Goal: Information Seeking & Learning: Understand process/instructions

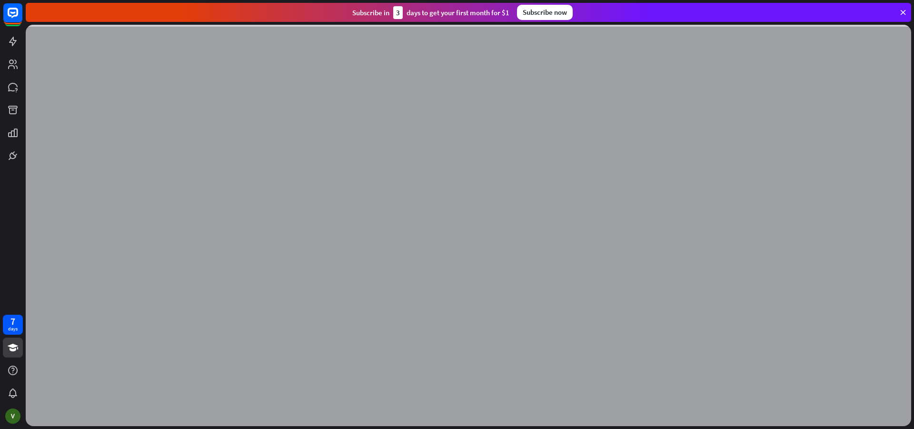
click at [903, 10] on icon at bounding box center [903, 12] width 9 height 9
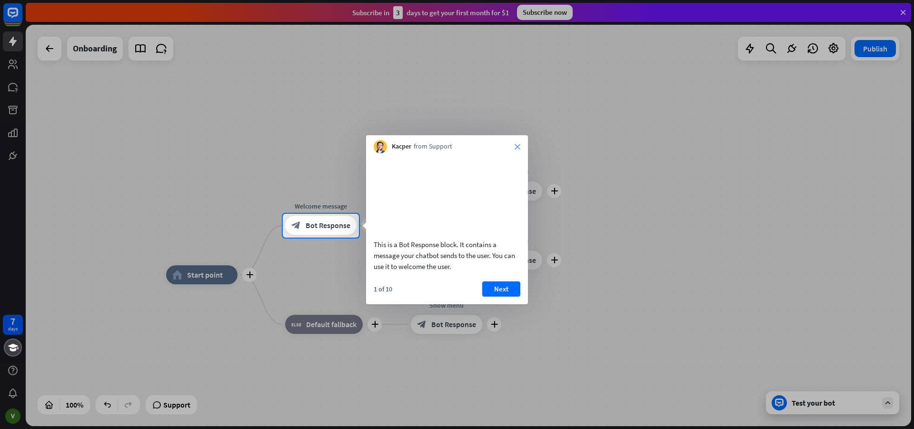
click at [518, 145] on icon "close" at bounding box center [518, 147] width 6 height 6
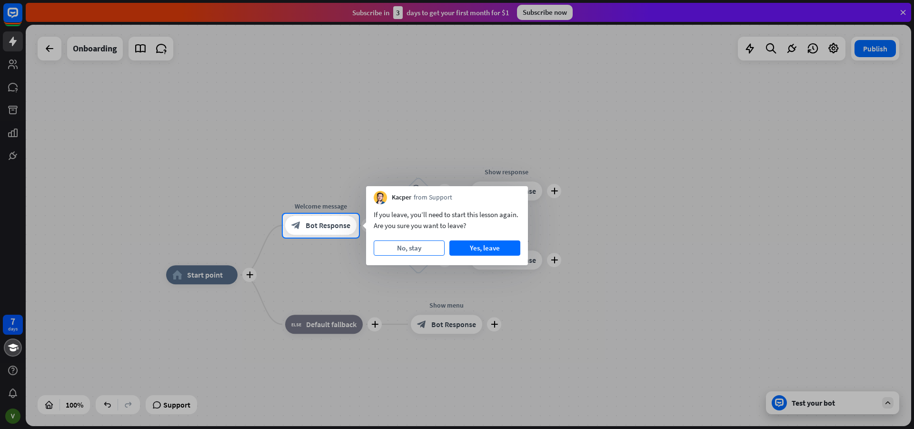
click at [417, 247] on button "No, stay" at bounding box center [409, 247] width 71 height 15
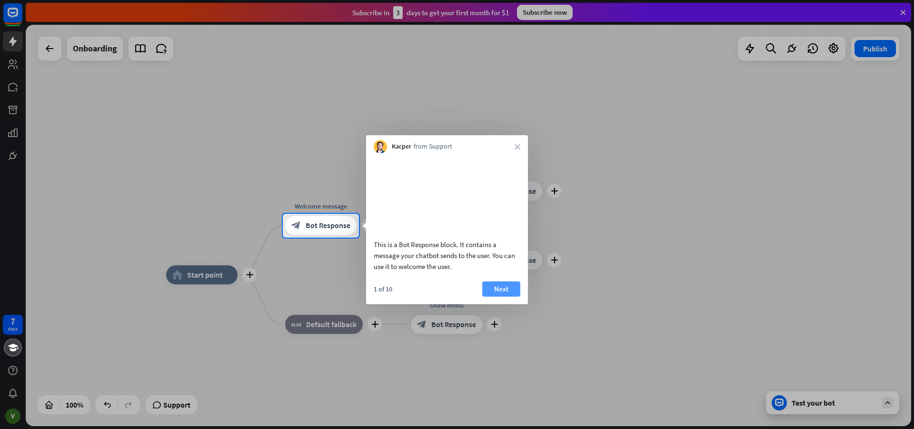
click at [506, 297] on button "Next" at bounding box center [501, 288] width 38 height 15
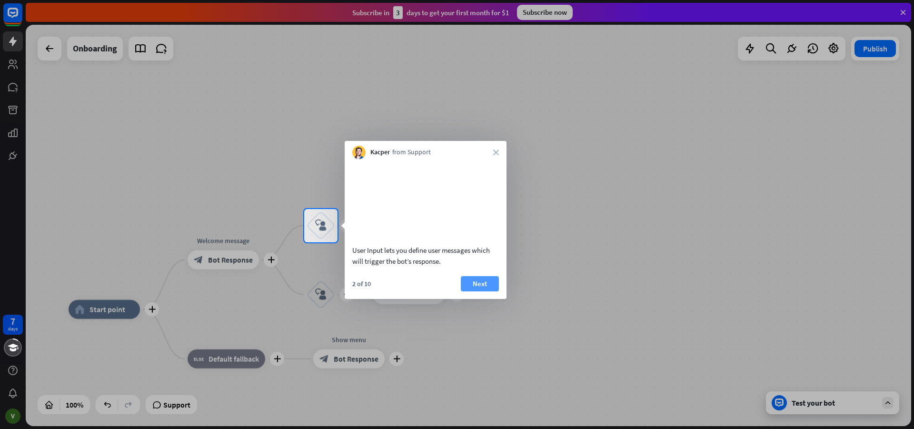
click at [483, 291] on button "Next" at bounding box center [480, 283] width 38 height 15
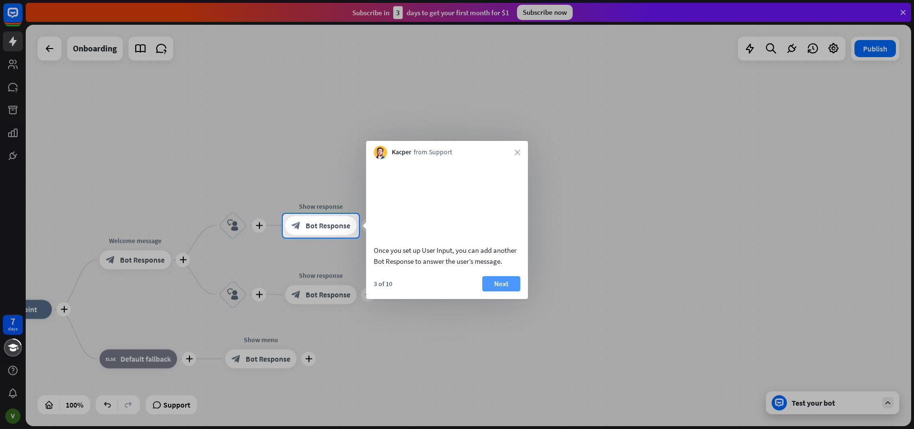
click at [491, 291] on button "Next" at bounding box center [501, 283] width 38 height 15
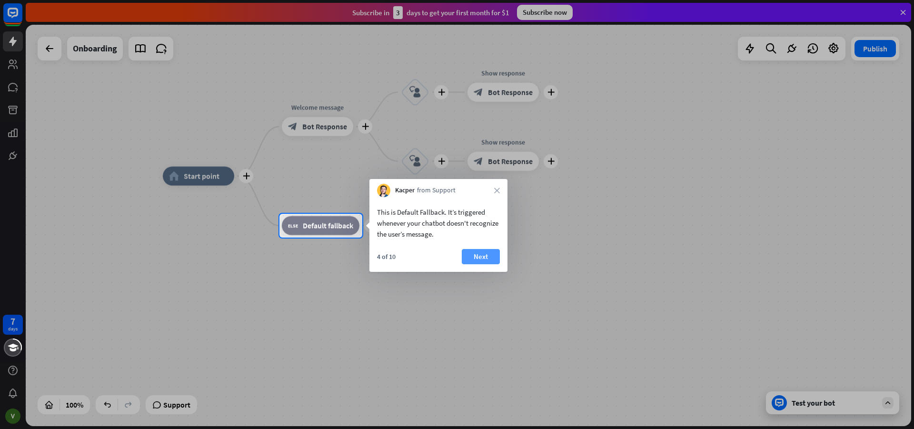
click at [490, 257] on button "Next" at bounding box center [481, 256] width 38 height 15
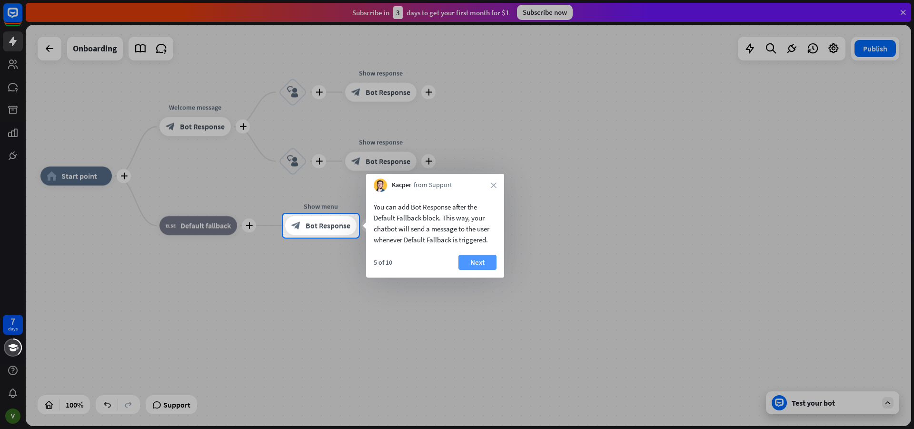
click at [472, 259] on button "Next" at bounding box center [478, 262] width 38 height 15
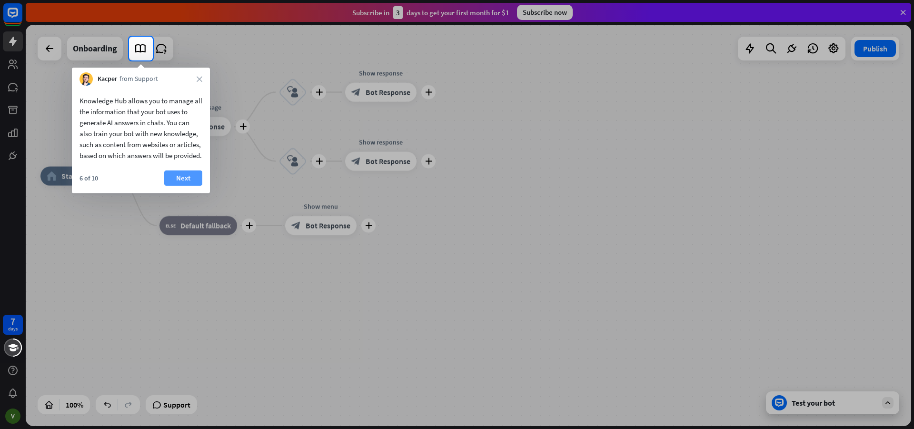
click at [178, 186] on button "Next" at bounding box center [183, 177] width 38 height 15
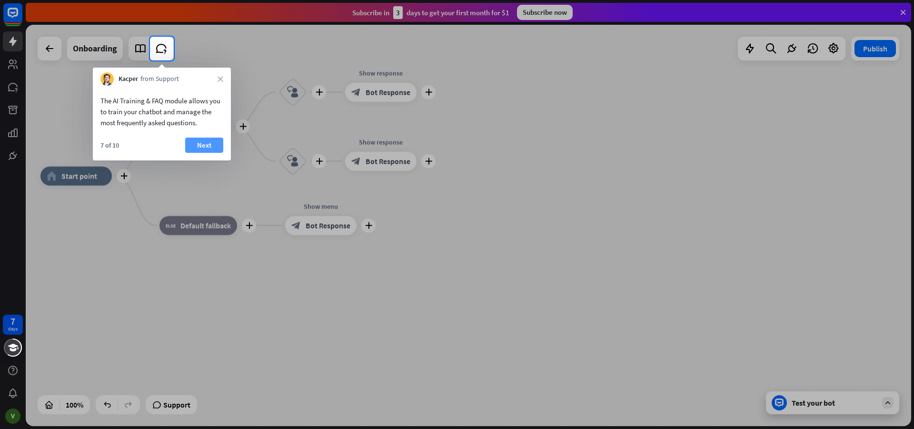
click at [200, 142] on button "Next" at bounding box center [204, 145] width 38 height 15
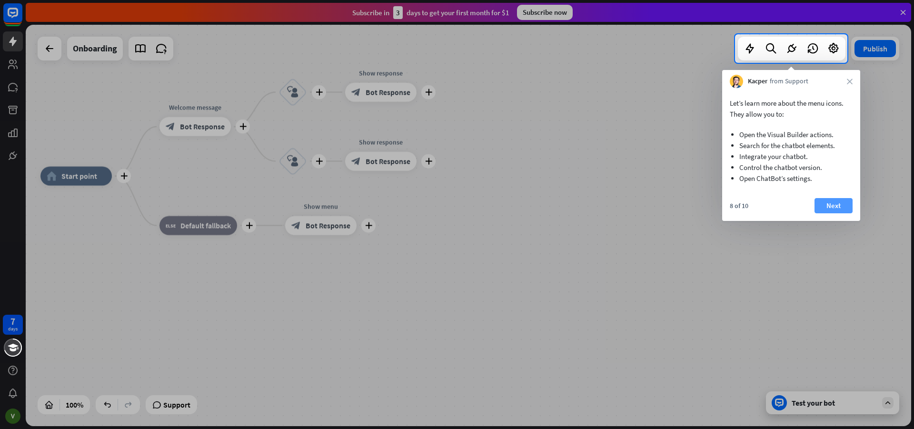
click at [839, 203] on button "Next" at bounding box center [834, 205] width 38 height 15
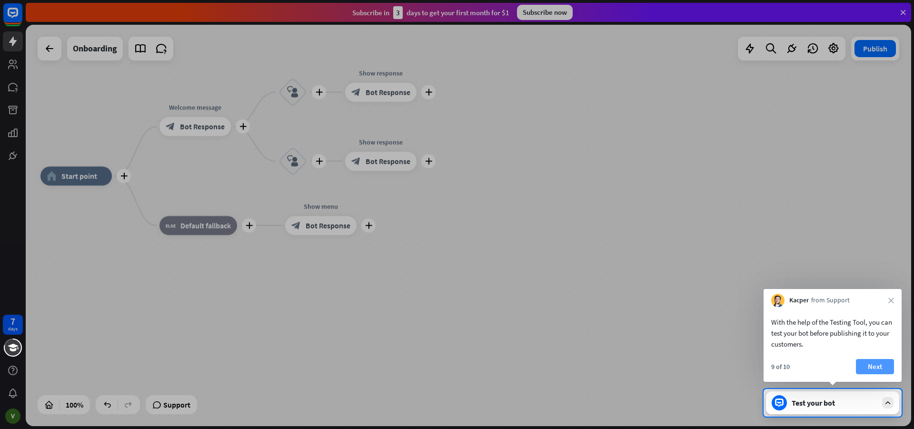
click at [876, 359] on button "Next" at bounding box center [875, 366] width 38 height 15
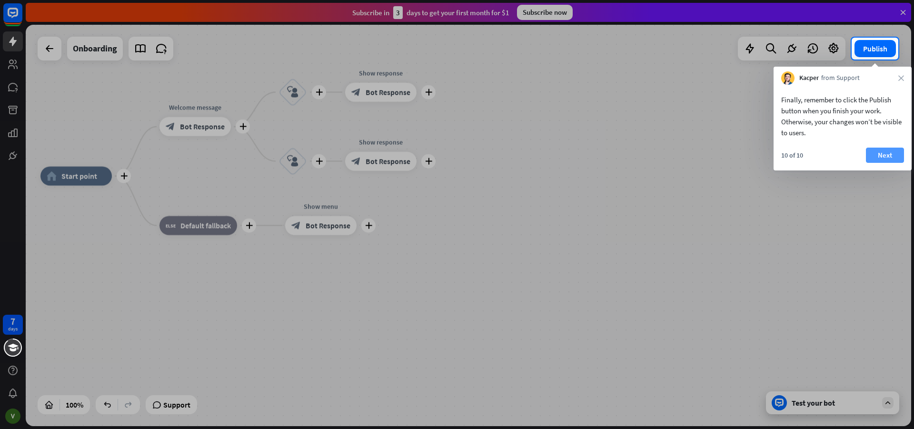
click at [881, 152] on button "Next" at bounding box center [885, 155] width 38 height 15
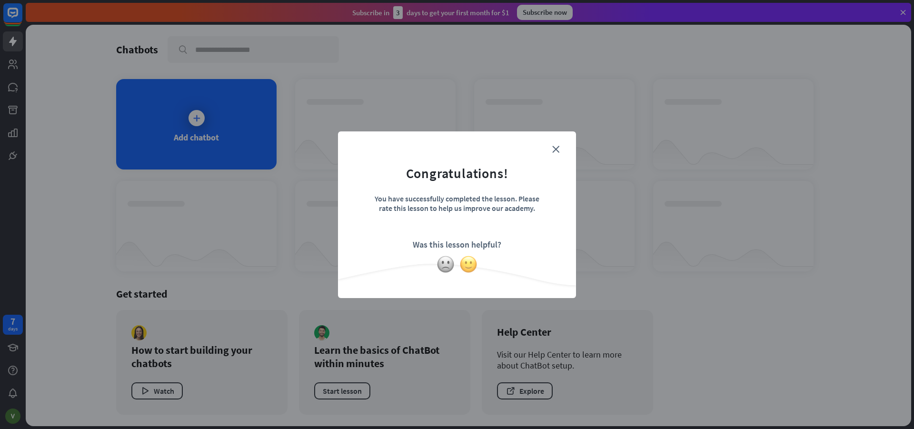
click at [470, 262] on img at bounding box center [469, 264] width 18 height 18
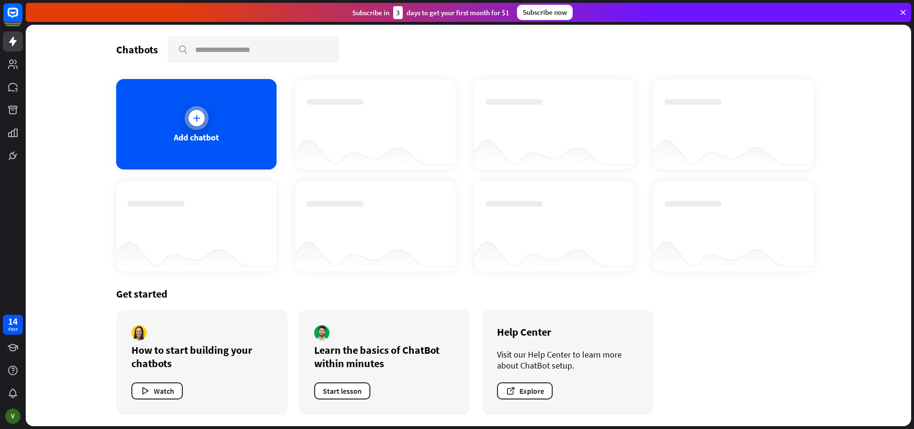
click at [195, 116] on icon at bounding box center [197, 118] width 10 height 10
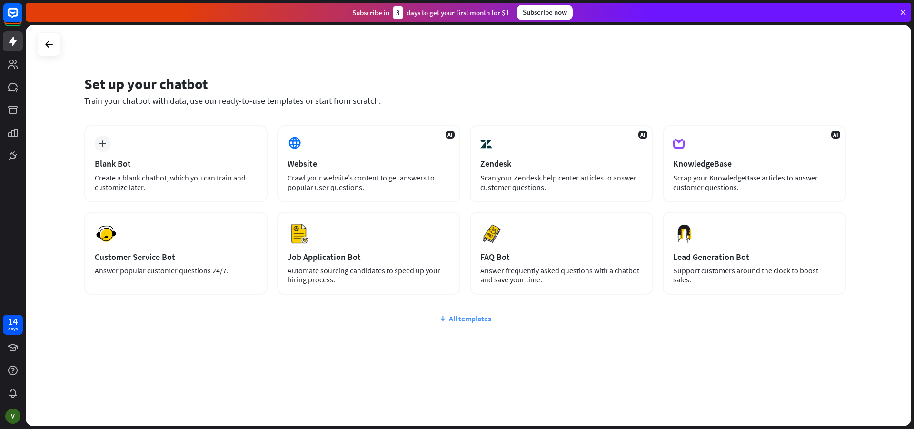
click at [441, 317] on icon at bounding box center [443, 319] width 8 height 10
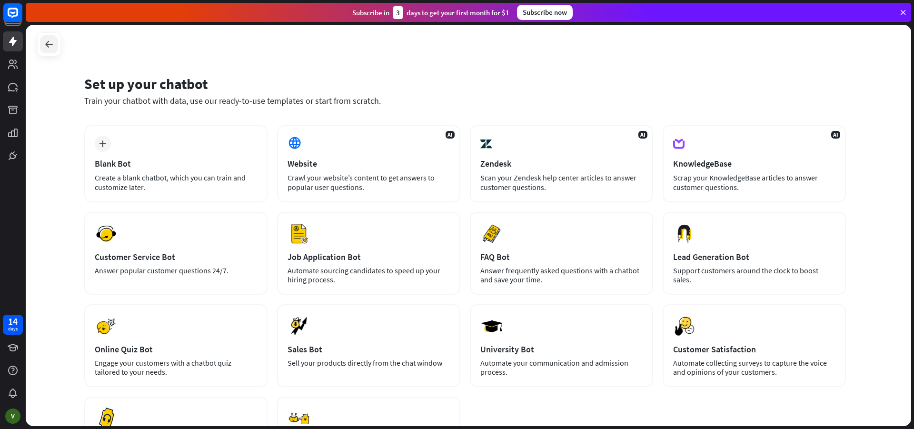
click at [47, 43] on icon at bounding box center [48, 44] width 11 height 11
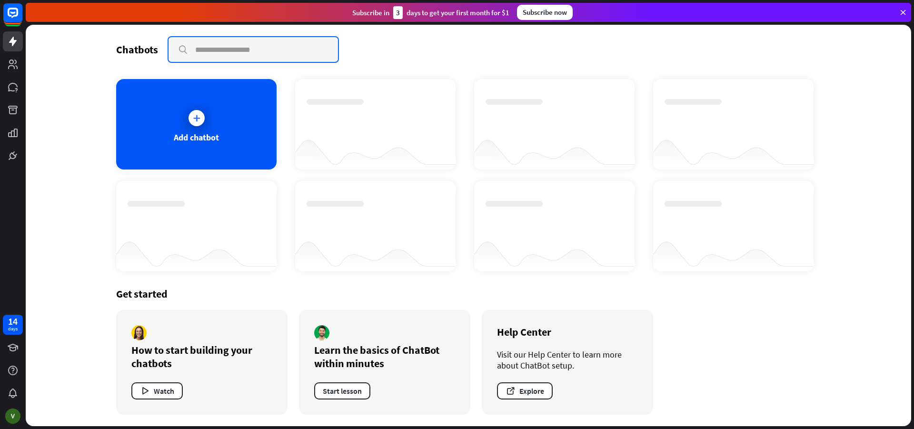
click at [197, 44] on input "text" at bounding box center [254, 49] width 170 height 25
click at [13, 39] on icon at bounding box center [13, 42] width 8 height 10
click at [196, 116] on icon at bounding box center [197, 118] width 10 height 10
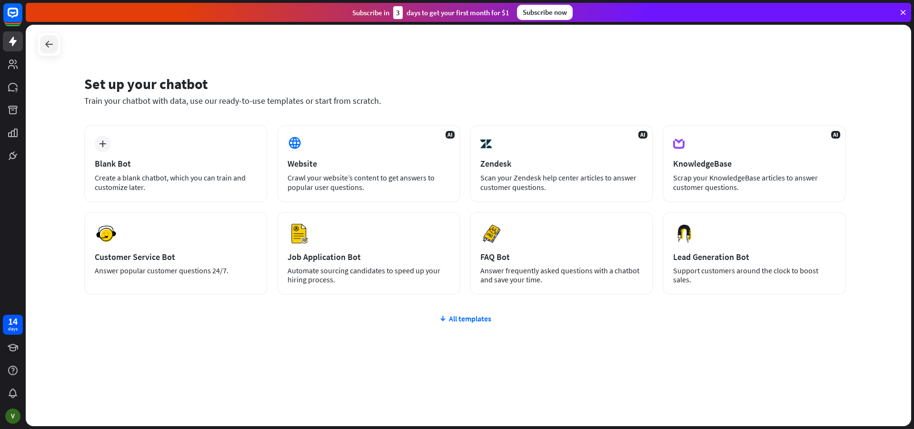
click at [47, 40] on icon at bounding box center [48, 44] width 11 height 11
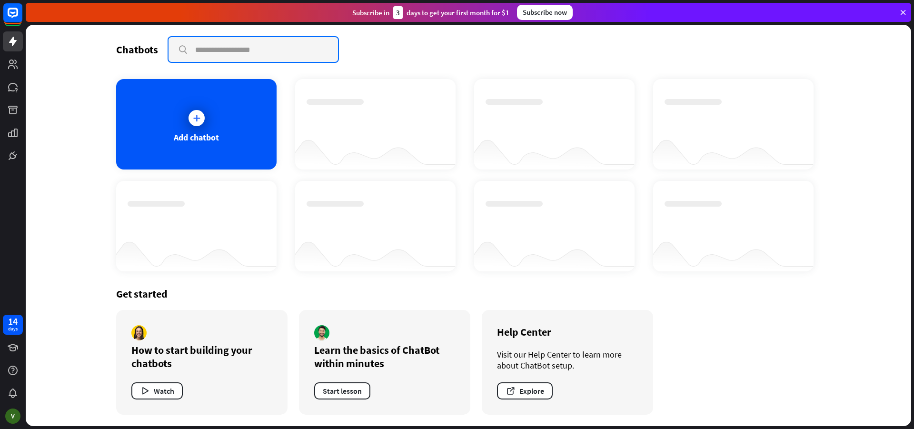
click at [211, 48] on input "text" at bounding box center [254, 49] width 170 height 25
type input "**********"
click at [904, 10] on icon at bounding box center [903, 12] width 9 height 9
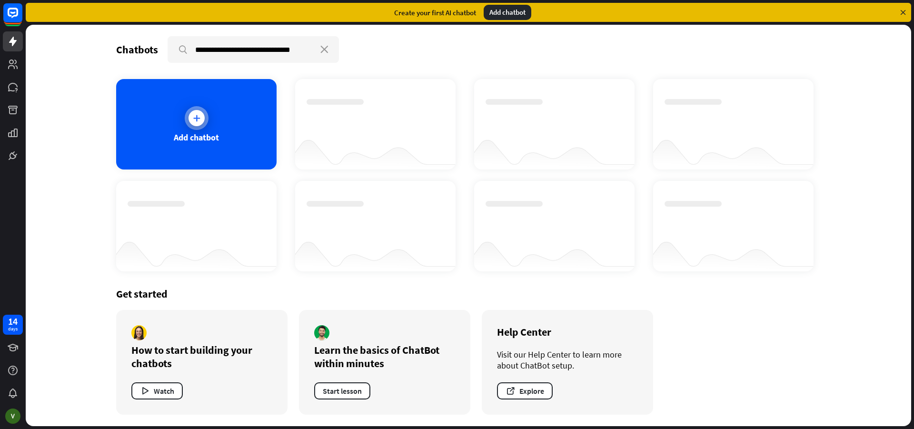
click at [199, 114] on icon at bounding box center [197, 118] width 10 height 10
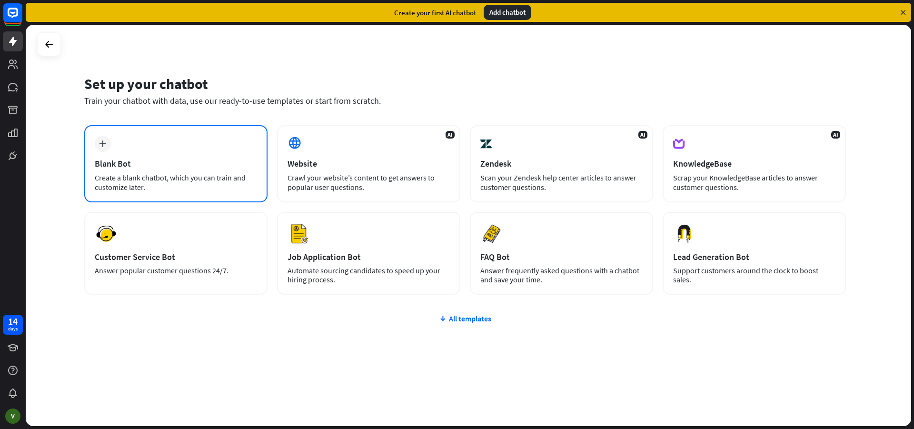
click at [100, 148] on div "plus" at bounding box center [103, 144] width 16 height 16
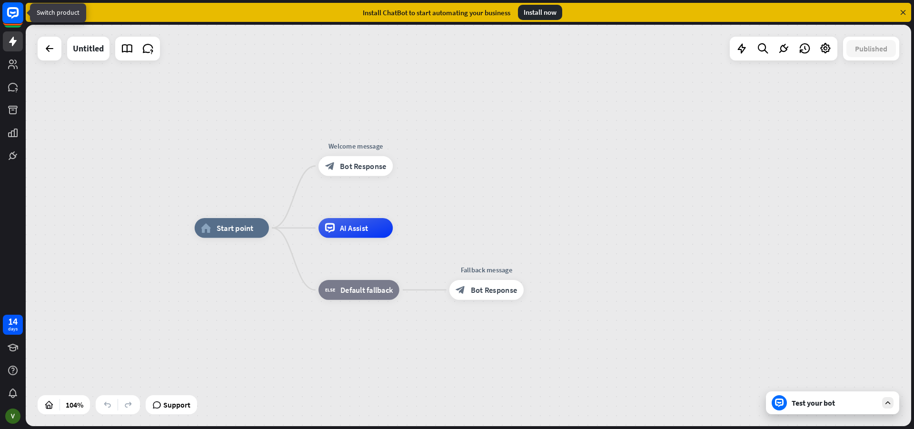
click at [11, 11] on rect at bounding box center [12, 12] width 21 height 21
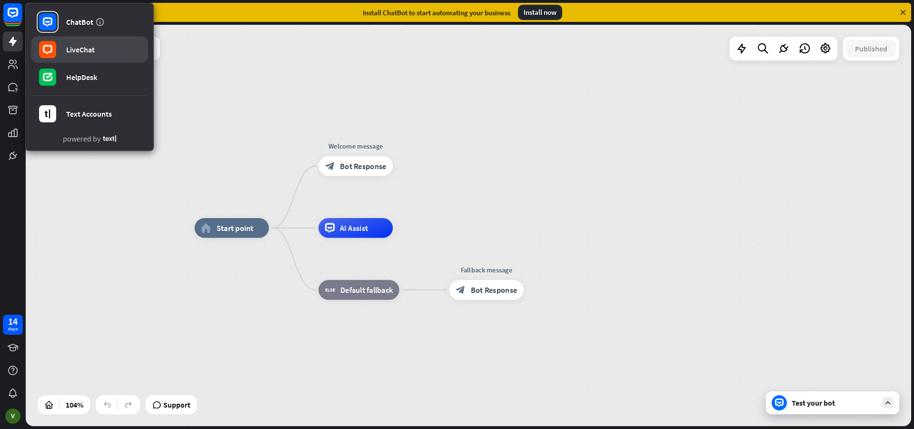
click at [74, 46] on div "LiveChat" at bounding box center [80, 50] width 29 height 10
